Goal: Obtain resource: Obtain resource

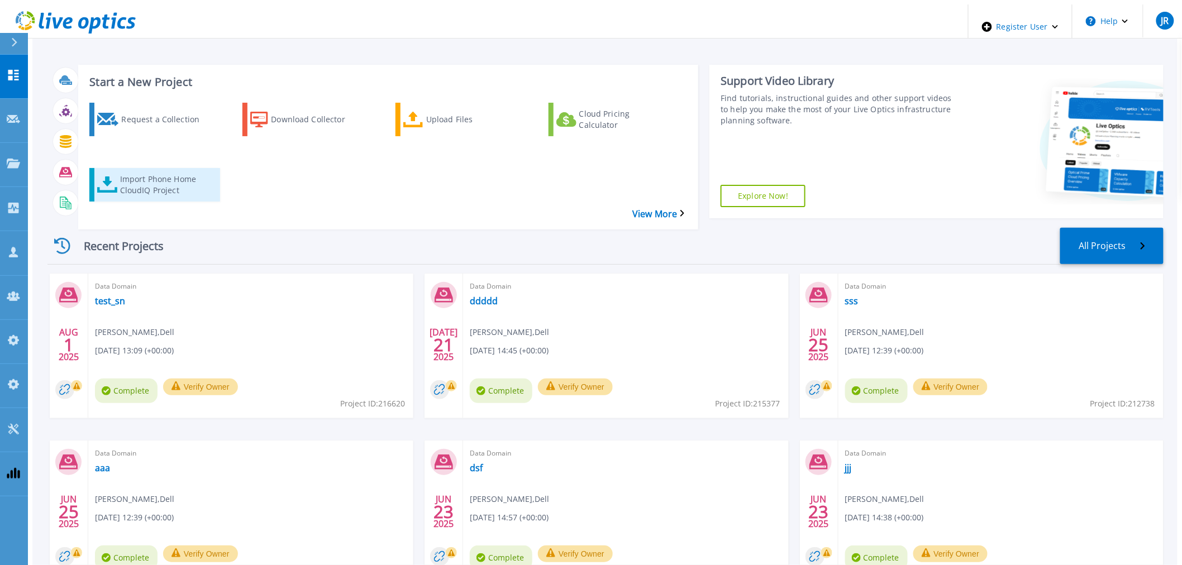
click at [105, 177] on icon at bounding box center [107, 185] width 20 height 16
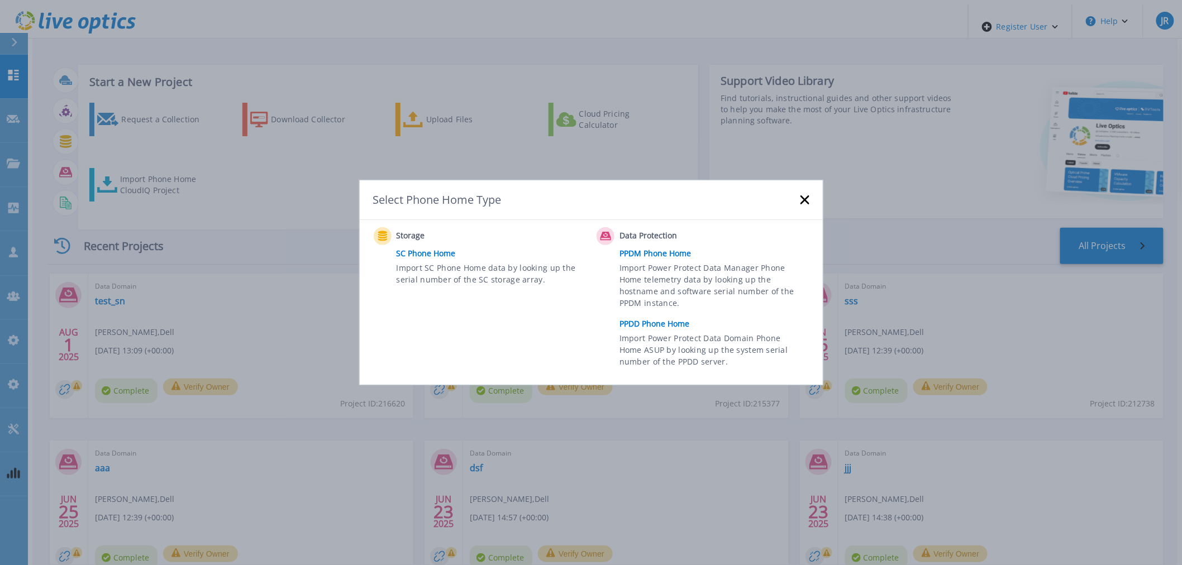
click at [688, 322] on link "PPDD Phone Home" at bounding box center [717, 324] width 195 height 17
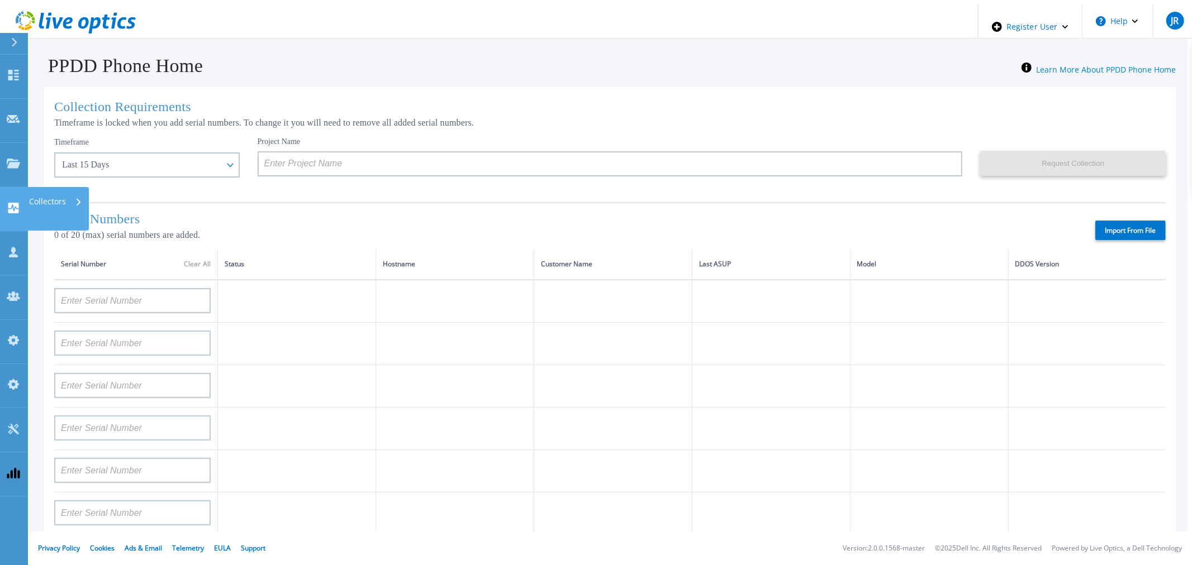
click at [1, 187] on link "Collectors Collectors" at bounding box center [14, 209] width 28 height 44
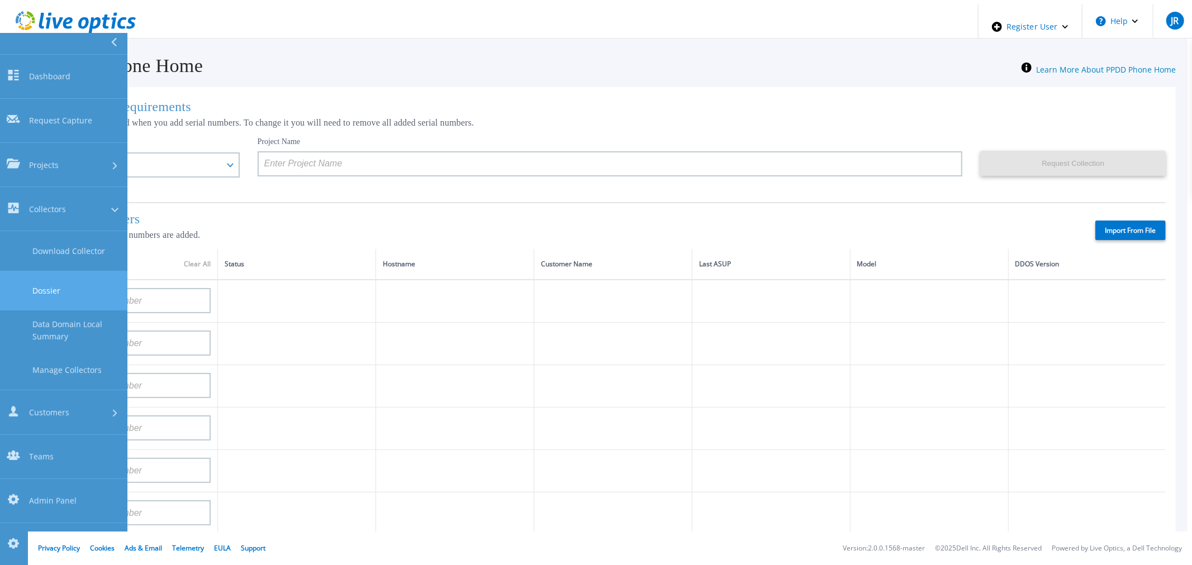
click at [55, 271] on link "Dossier" at bounding box center [63, 291] width 127 height 40
